Goal: Task Accomplishment & Management: Manage account settings

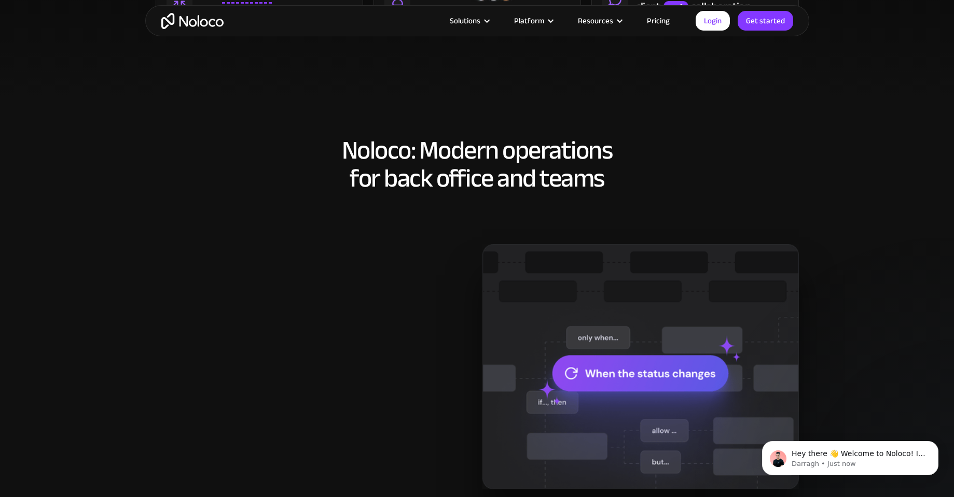
click at [653, 19] on link "Pricing" at bounding box center [658, 20] width 49 height 13
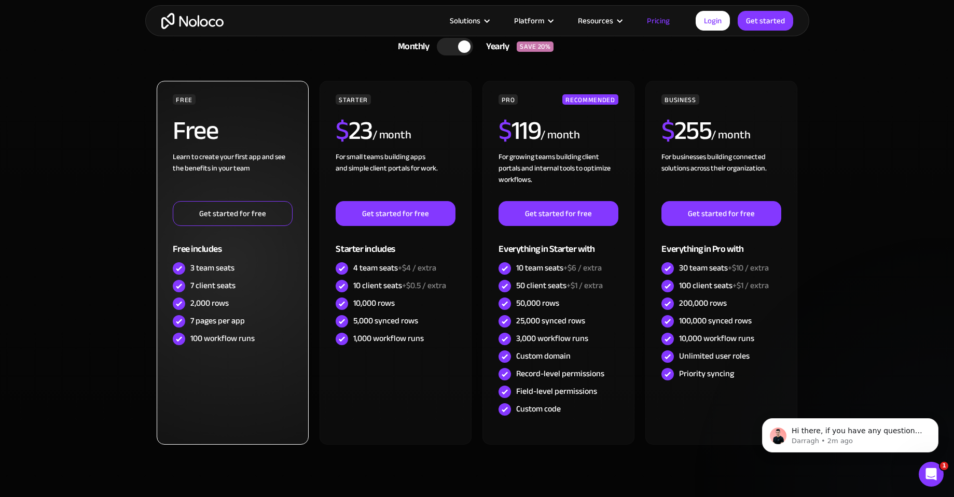
scroll to position [311, 0]
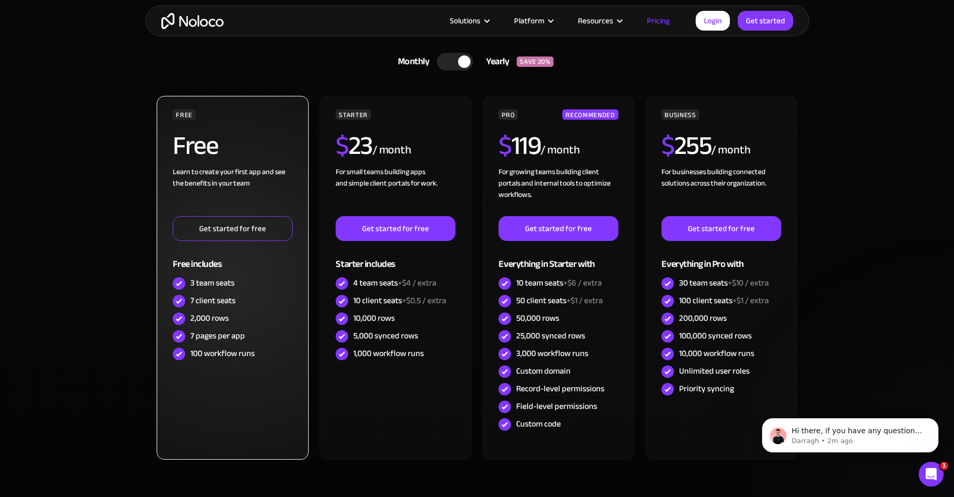
click at [253, 227] on link "Get started for free" at bounding box center [232, 228] width 119 height 25
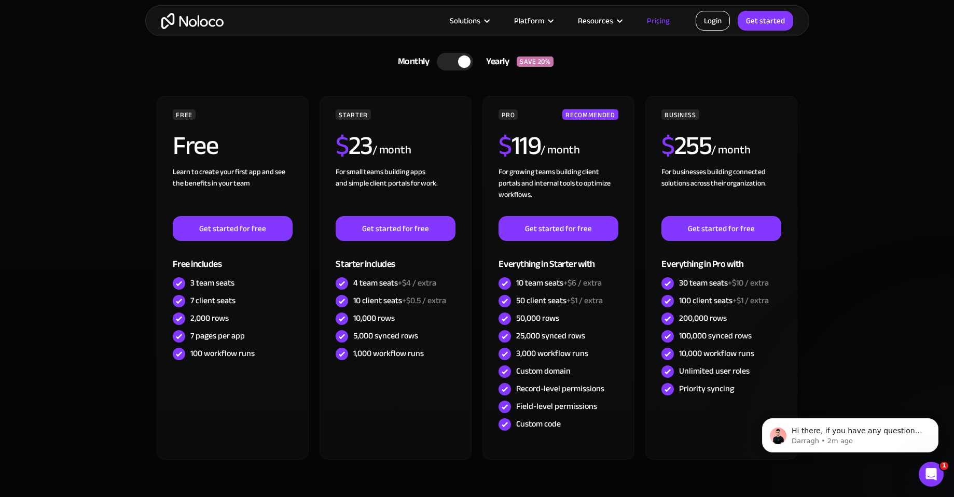
click at [715, 19] on link "Login" at bounding box center [712, 21] width 34 height 20
